Goal: Navigation & Orientation: Find specific page/section

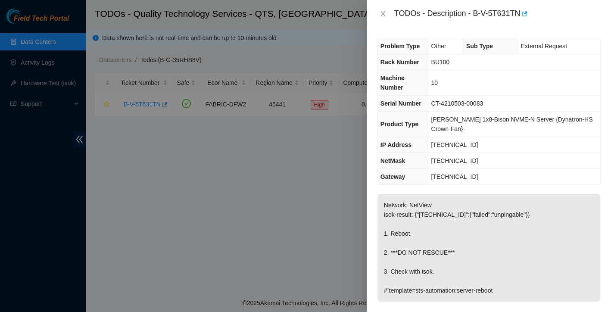
scroll to position [11, 0]
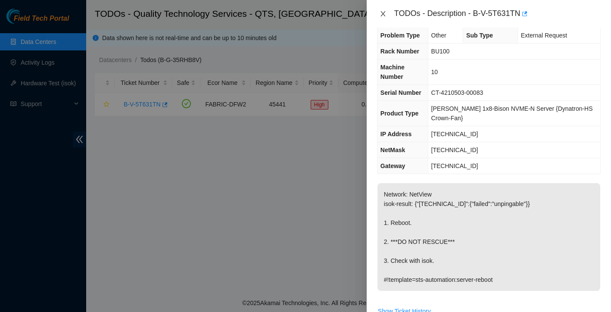
click at [381, 15] on icon "close" at bounding box center [383, 13] width 5 height 5
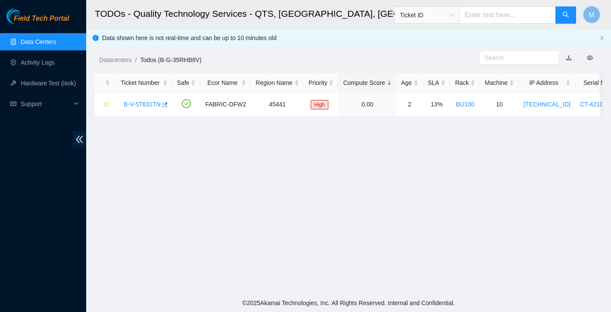
click at [49, 43] on link "Data Centers" at bounding box center [38, 41] width 35 height 7
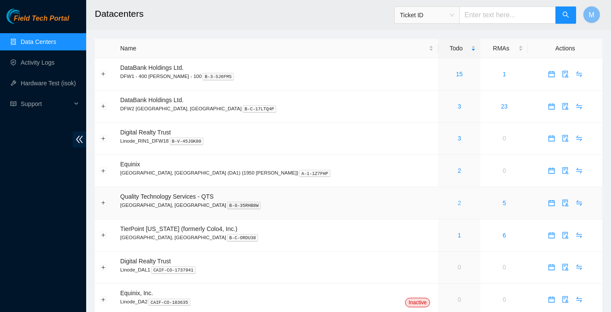
click at [458, 203] on link "2" at bounding box center [459, 203] width 3 height 7
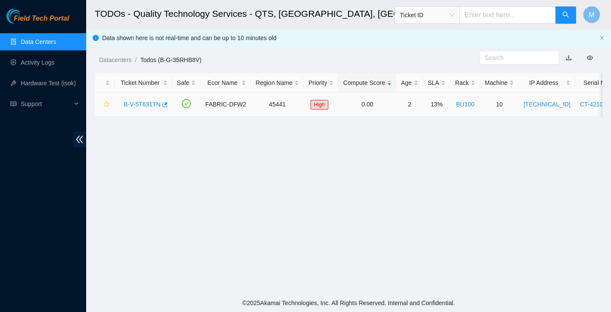
click at [140, 105] on link "B-V-5T631TN" at bounding box center [142, 104] width 37 height 7
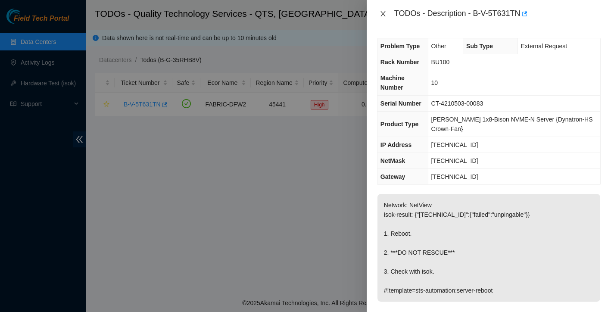
click at [382, 13] on icon "close" at bounding box center [383, 13] width 7 height 7
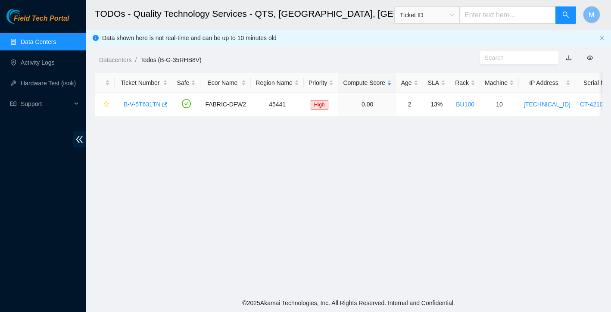
click at [56, 42] on link "Data Centers" at bounding box center [38, 41] width 35 height 7
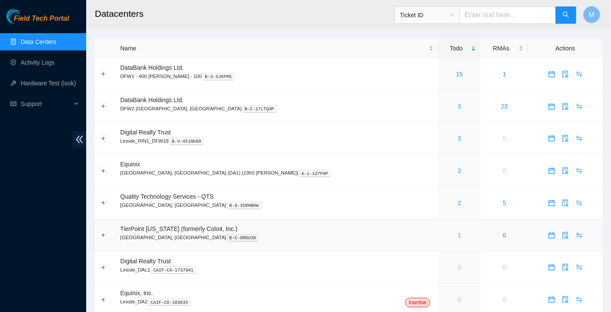
click at [458, 235] on link "1" at bounding box center [459, 235] width 3 height 7
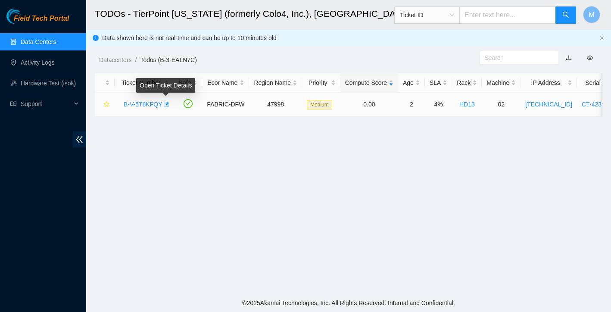
click at [156, 99] on div "Open Ticket Details" at bounding box center [165, 88] width 59 height 21
click at [154, 101] on link "B-V-5T8KFQY" at bounding box center [143, 104] width 38 height 7
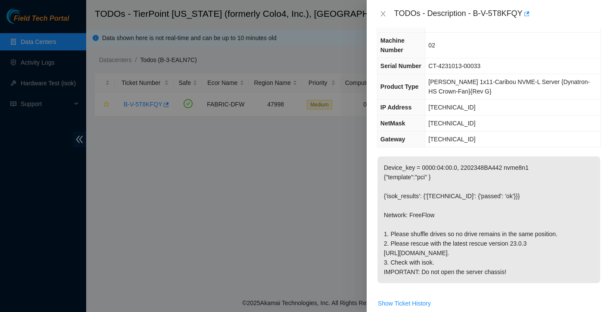
scroll to position [27, 0]
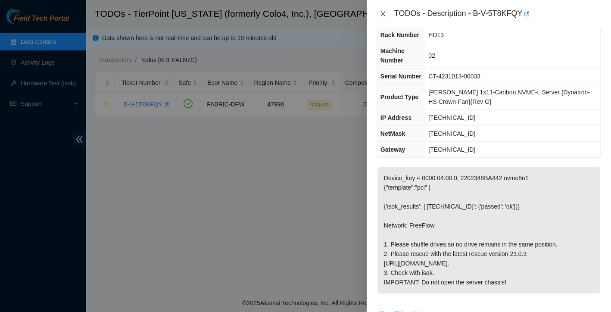
click at [380, 12] on icon "close" at bounding box center [383, 13] width 7 height 7
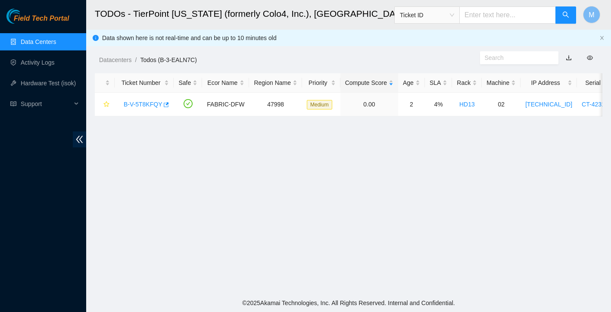
click at [47, 31] on ul "Data Centers Activity Logs Hardware Test (isok) Support" at bounding box center [43, 72] width 86 height 83
click at [44, 39] on link "Data Centers" at bounding box center [38, 41] width 35 height 7
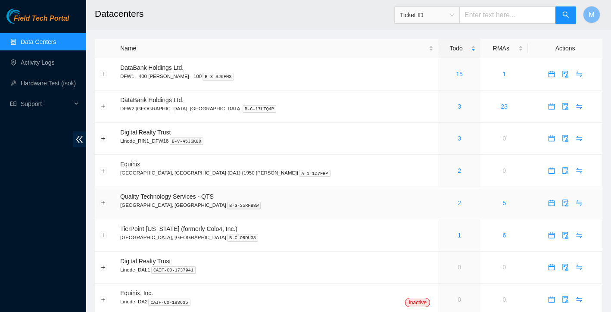
click at [458, 203] on link "2" at bounding box center [459, 203] width 3 height 7
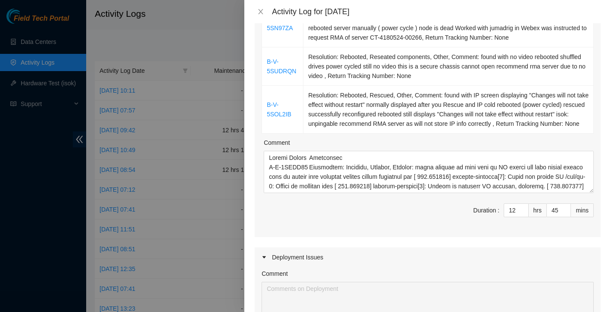
scroll to position [351, 0]
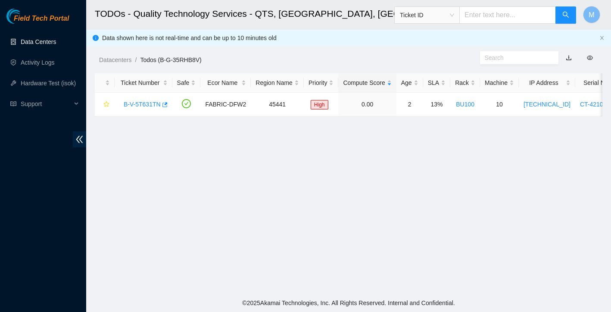
click at [37, 38] on link "Data Centers" at bounding box center [38, 41] width 35 height 7
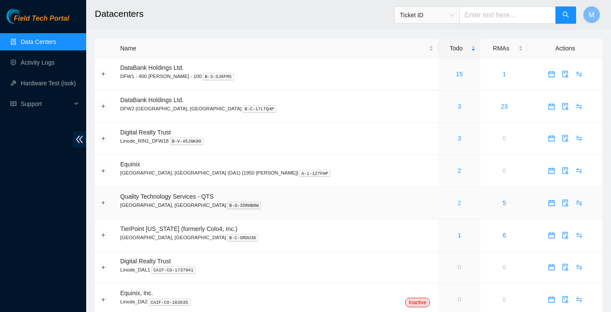
click at [458, 202] on link "2" at bounding box center [459, 203] width 3 height 7
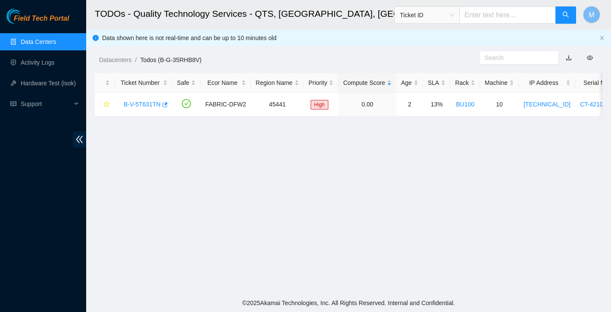
click at [32, 45] on link "Data Centers" at bounding box center [38, 41] width 35 height 7
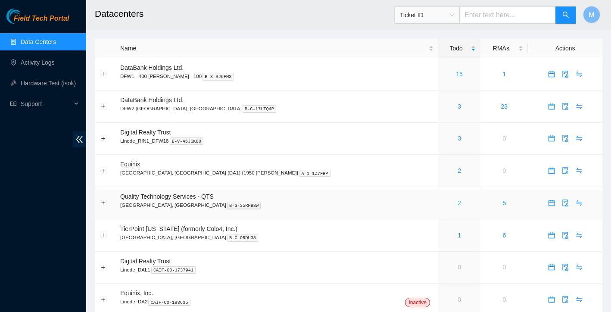
click at [458, 204] on link "2" at bounding box center [459, 203] width 3 height 7
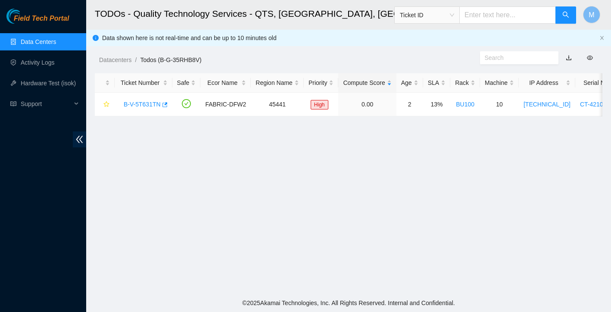
click at [56, 45] on link "Data Centers" at bounding box center [38, 41] width 35 height 7
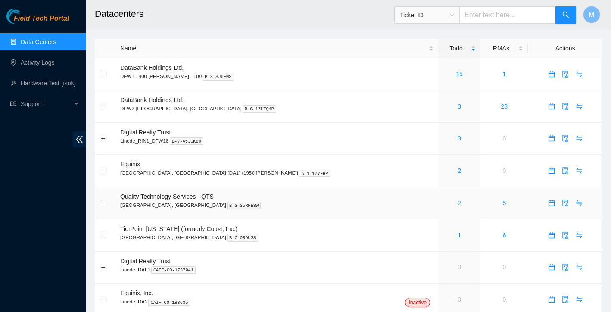
click at [458, 201] on link "2" at bounding box center [459, 203] width 3 height 7
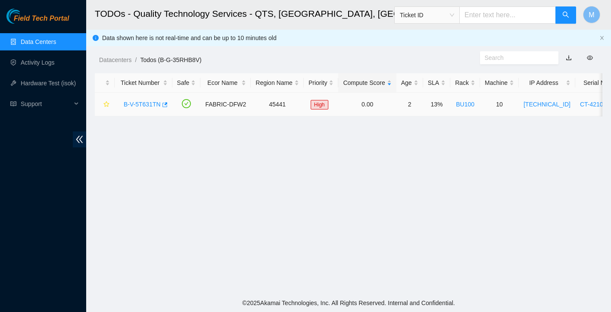
click at [155, 105] on link "B-V-5T631TN" at bounding box center [142, 104] width 37 height 7
